Goal: Find specific page/section

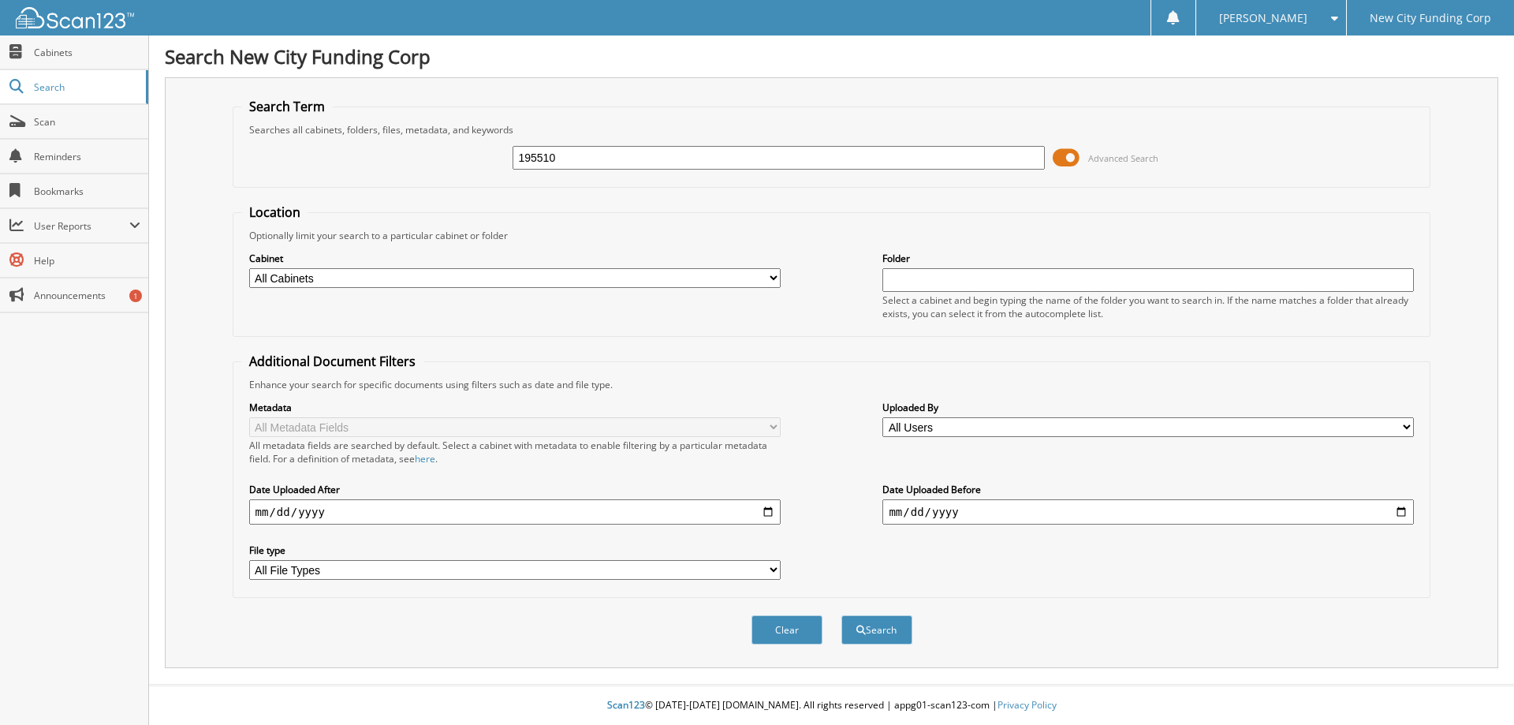
type input "195510"
click at [841, 615] on button "Search" at bounding box center [876, 629] width 71 height 29
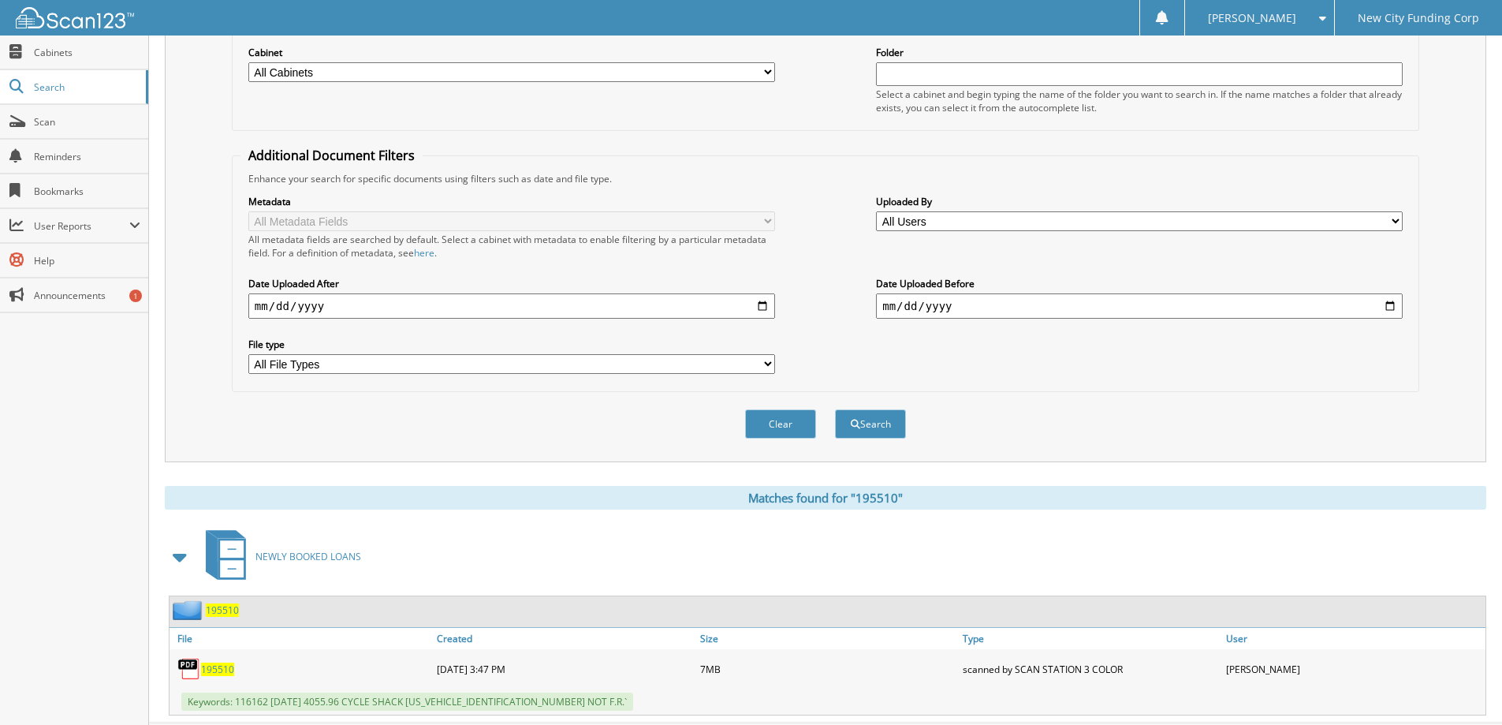
scroll to position [244, 0]
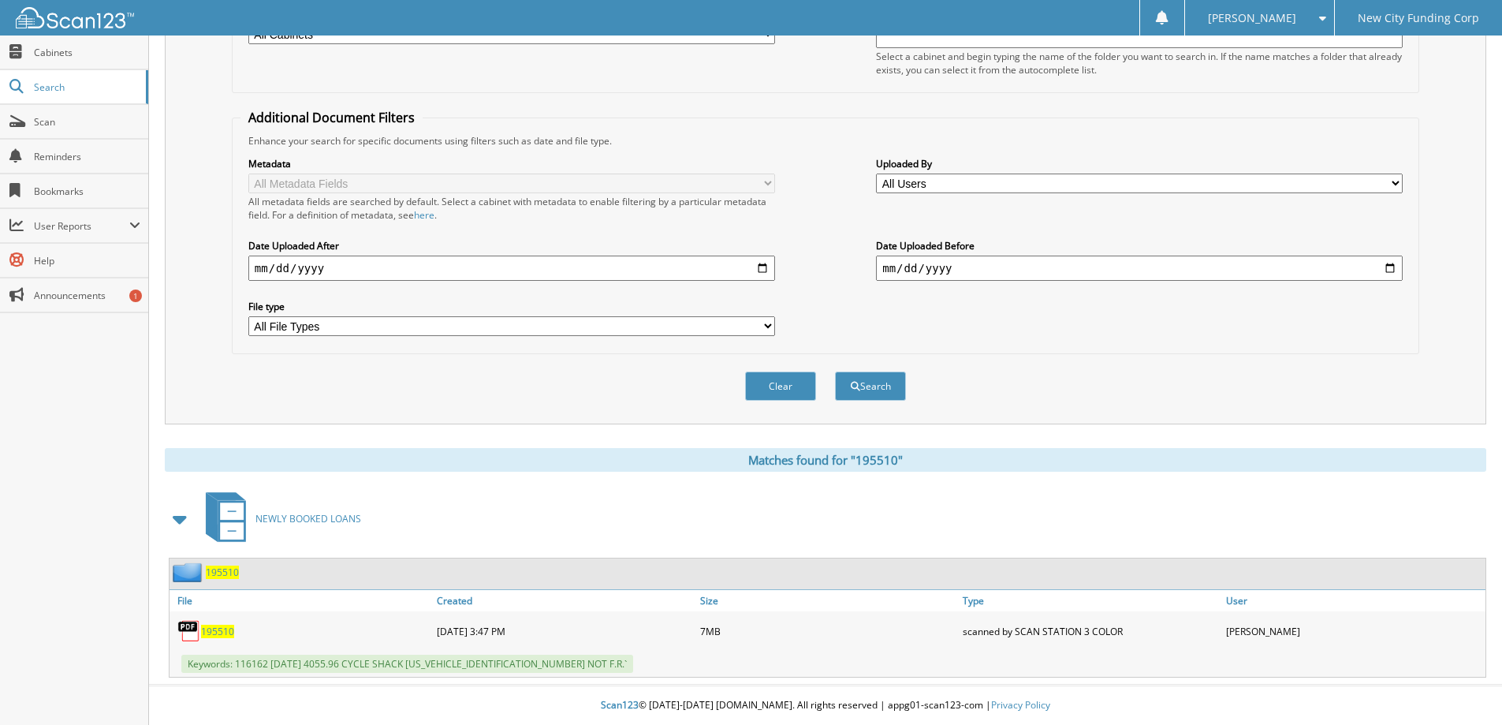
click at [211, 628] on span "195510" at bounding box center [217, 630] width 33 height 13
